Goal: Task Accomplishment & Management: Use online tool/utility

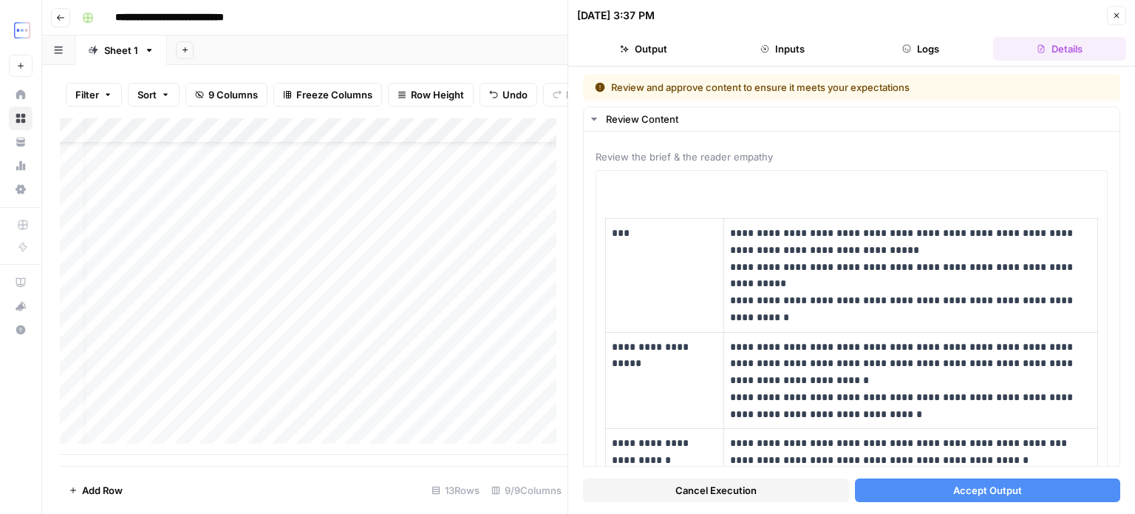
scroll to position [50, 0]
click at [231, 341] on div "Add Column" at bounding box center [314, 286] width 508 height 336
click at [388, 335] on div "Add Column" at bounding box center [314, 286] width 508 height 336
click at [495, 335] on div "Add Column" at bounding box center [314, 286] width 508 height 336
click at [402, 336] on div "Add Column" at bounding box center [314, 286] width 508 height 336
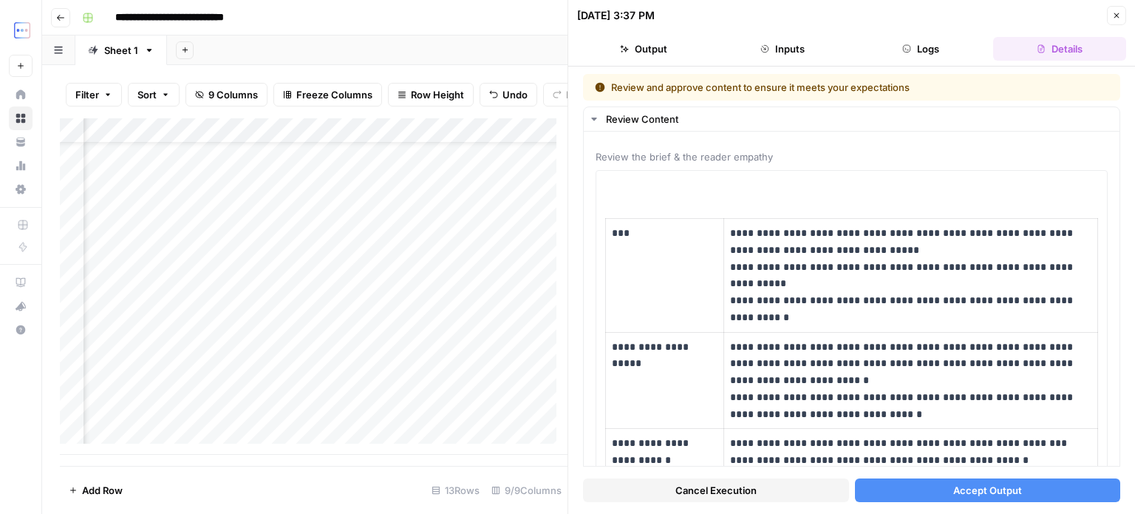
scroll to position [50, 284]
click at [384, 339] on div "Add Column" at bounding box center [314, 286] width 508 height 336
click at [470, 336] on div "Add Column" at bounding box center [314, 286] width 508 height 336
click at [390, 341] on div "Add Column" at bounding box center [314, 286] width 508 height 336
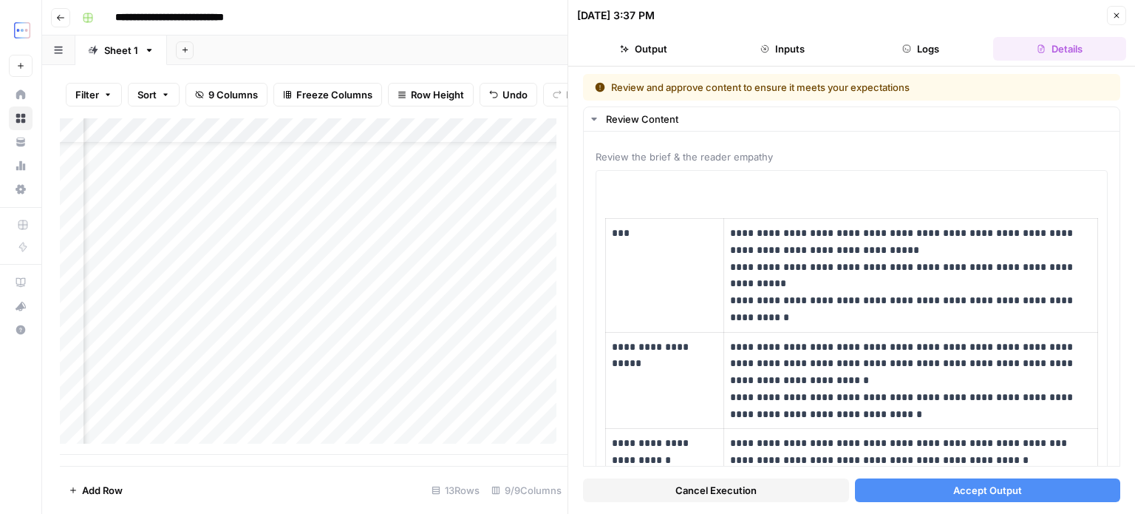
click at [390, 341] on div "Add Column" at bounding box center [314, 286] width 508 height 336
click at [479, 341] on div "Add Column" at bounding box center [314, 286] width 508 height 336
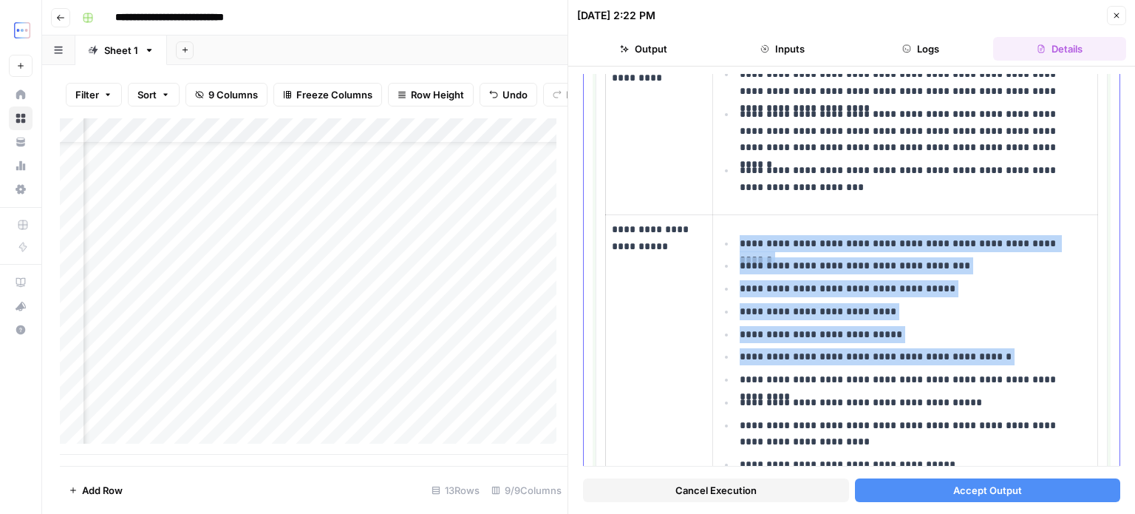
scroll to position [591, 0]
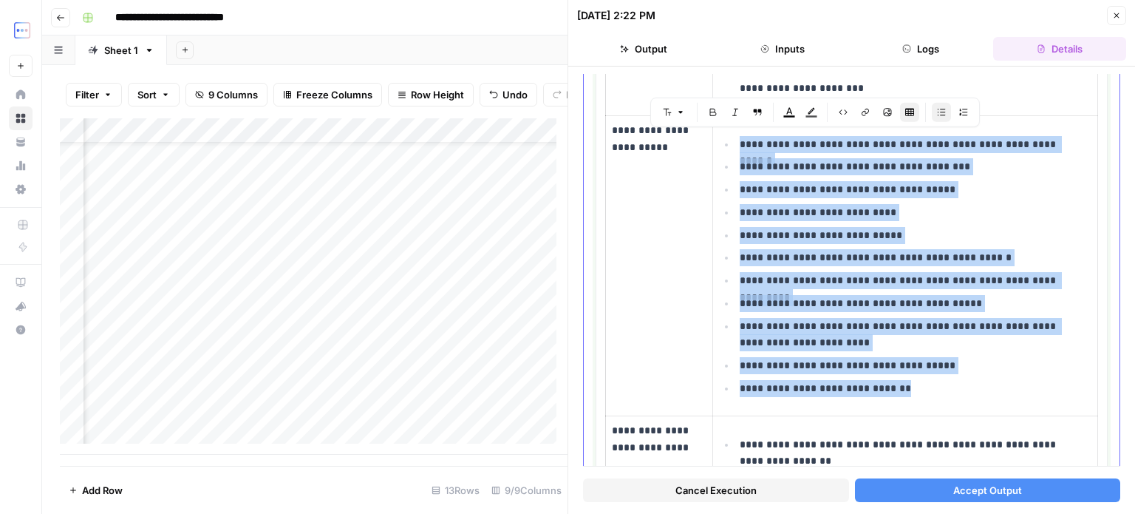
drag, startPoint x: 730, startPoint y: 239, endPoint x: 912, endPoint y: 384, distance: 232.4
click at [912, 384] on ul "**********" at bounding box center [905, 266] width 372 height 262
click at [907, 380] on p "**********" at bounding box center [911, 388] width 342 height 17
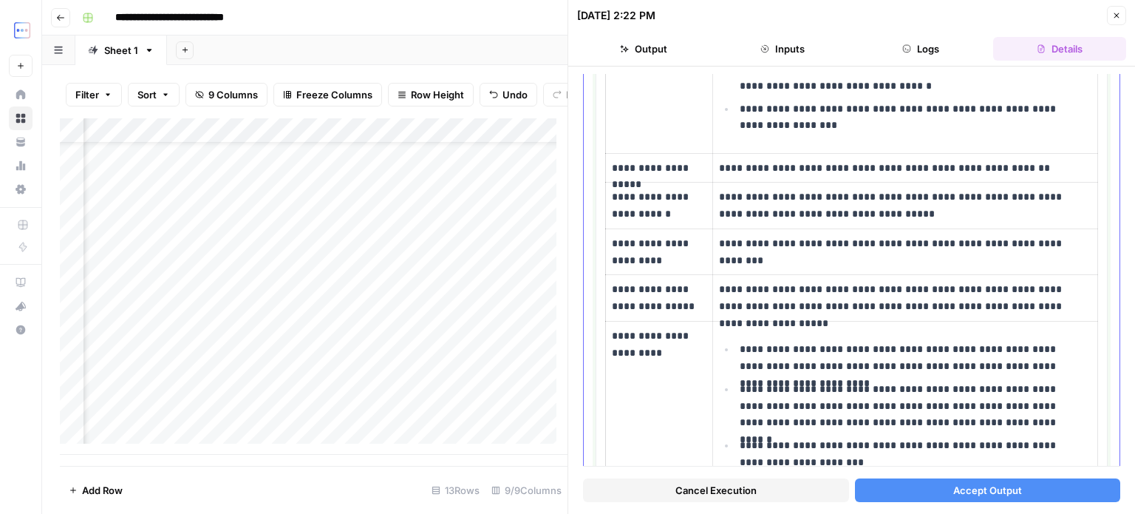
scroll to position [0, 0]
